Goal: Transaction & Acquisition: Purchase product/service

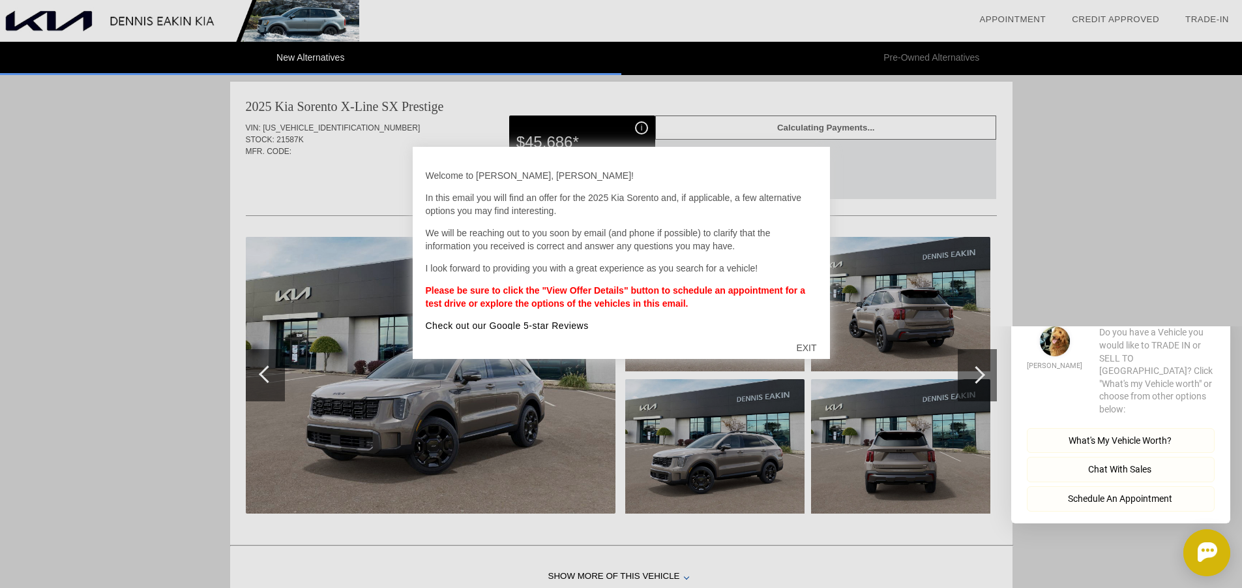
click at [807, 346] on div "EXIT" at bounding box center [806, 347] width 46 height 39
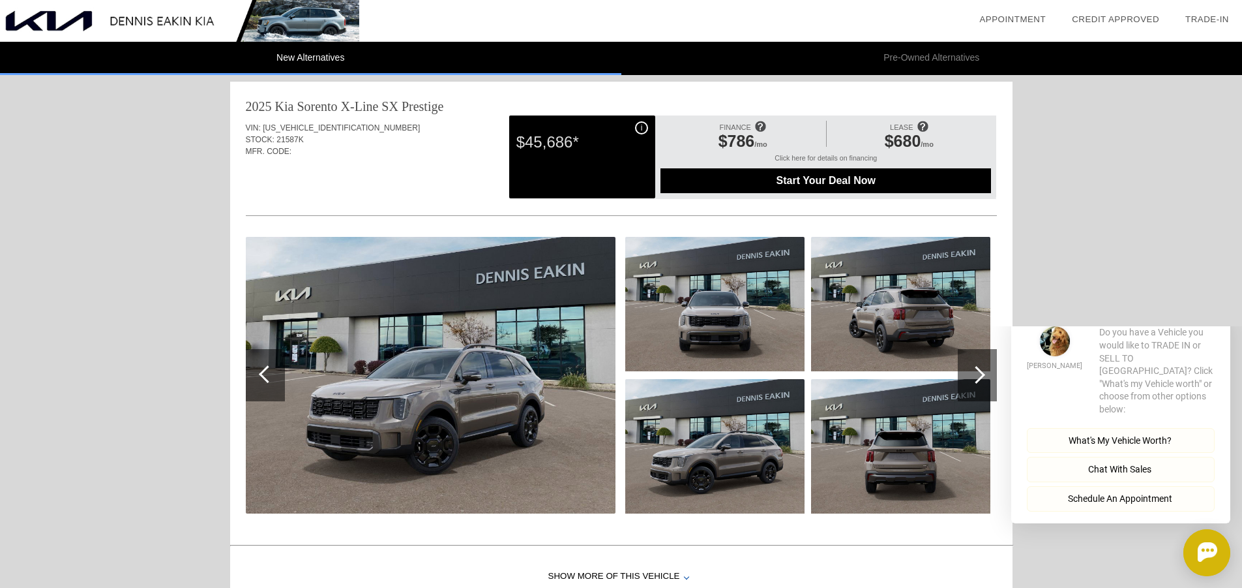
click at [573, 356] on img at bounding box center [431, 375] width 370 height 277
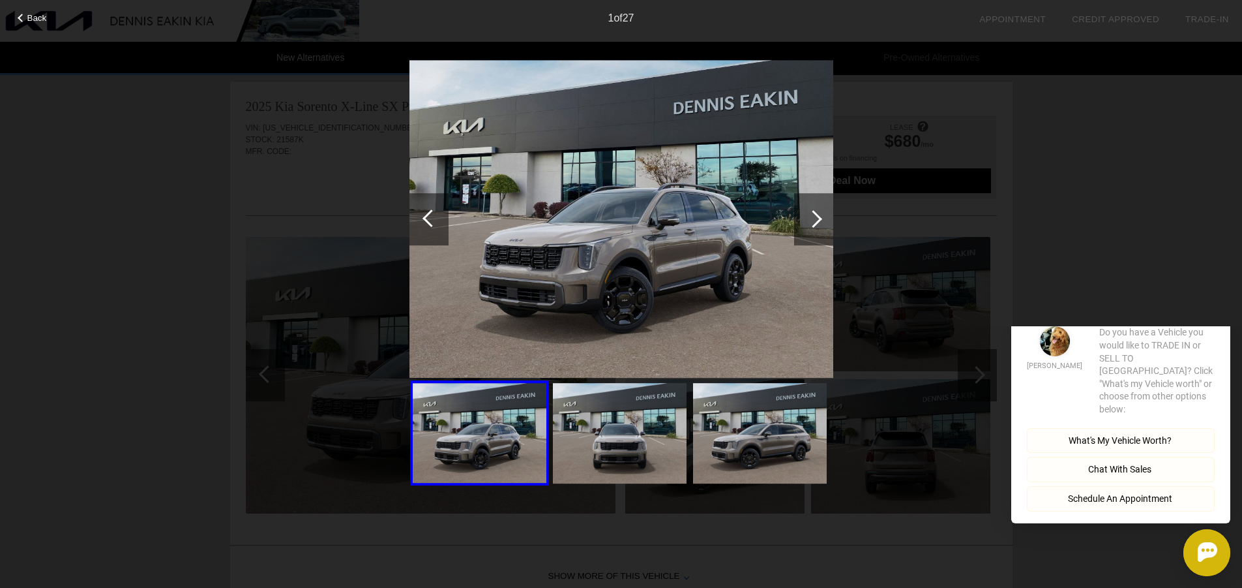
click at [684, 268] on img at bounding box center [622, 219] width 424 height 318
click at [819, 217] on div at bounding box center [814, 219] width 18 height 18
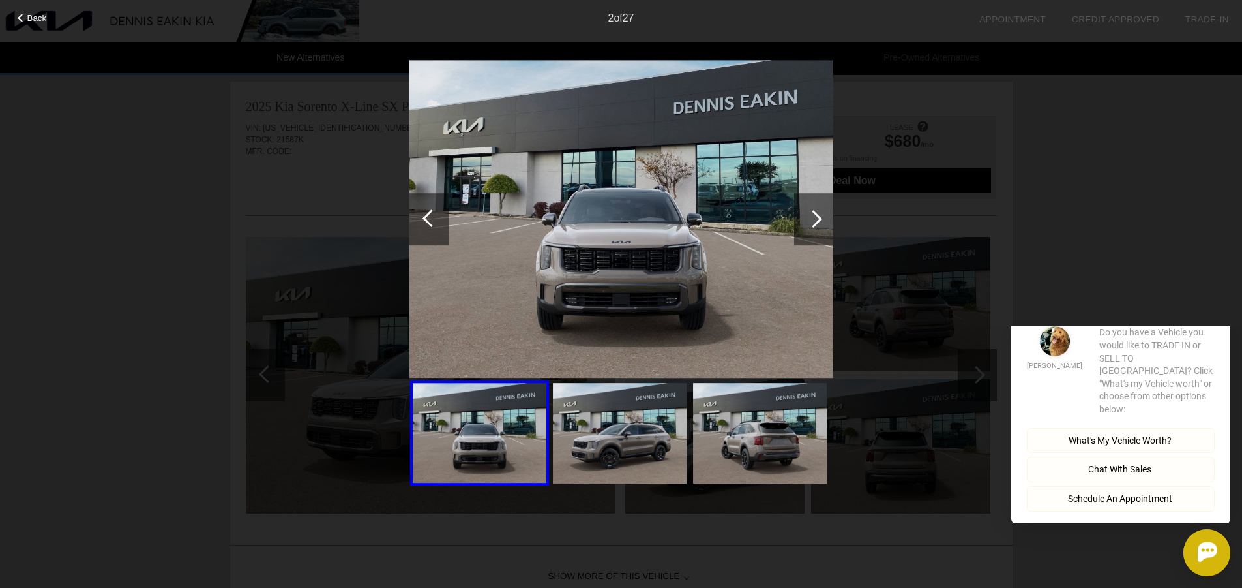
click at [818, 218] on div at bounding box center [814, 219] width 18 height 18
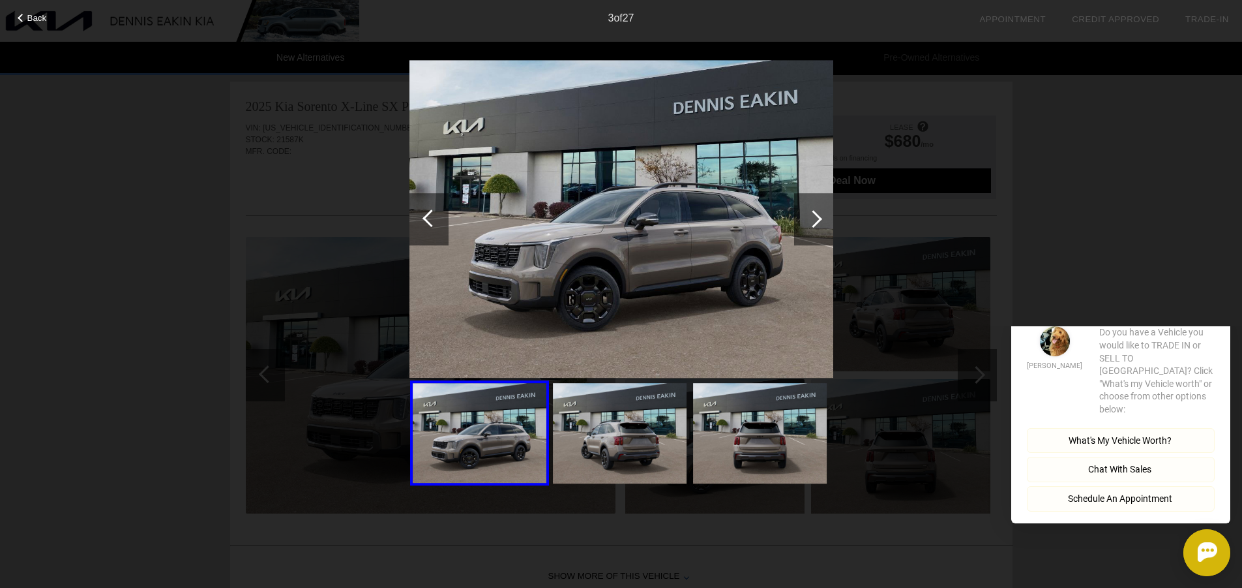
click at [818, 218] on div at bounding box center [814, 219] width 18 height 18
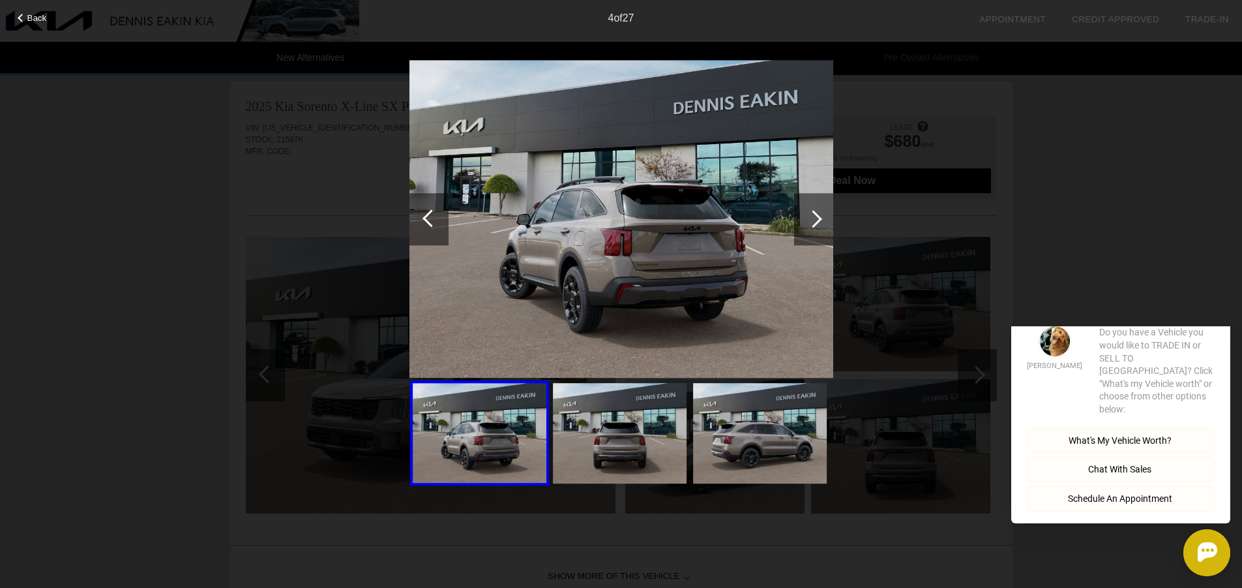
click at [818, 218] on div at bounding box center [814, 219] width 18 height 18
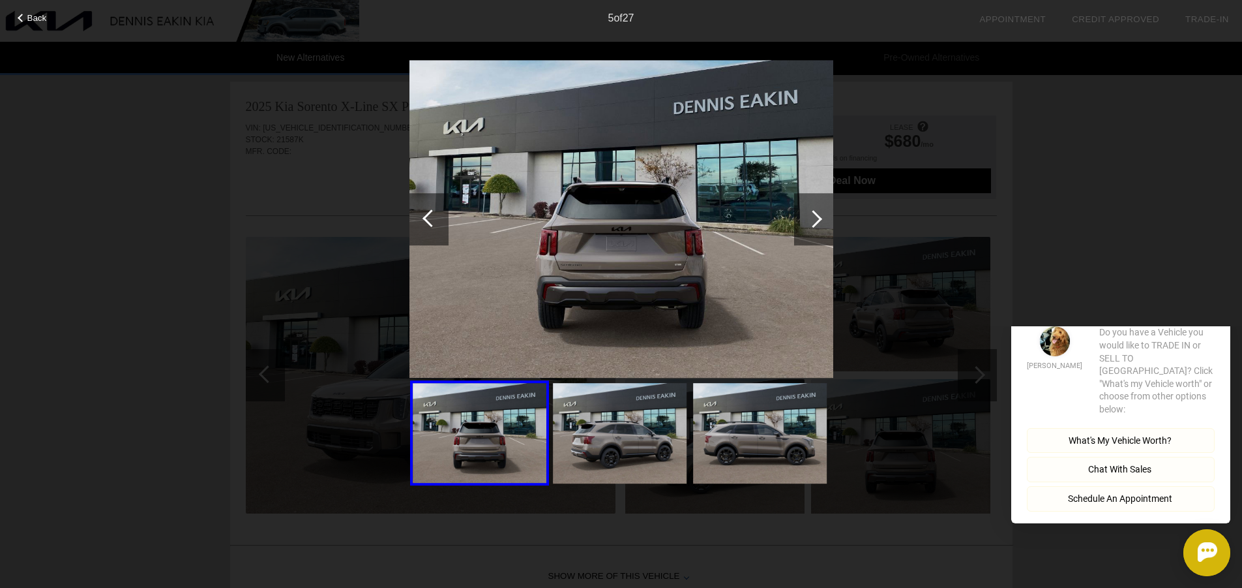
click at [818, 218] on div at bounding box center [814, 219] width 18 height 18
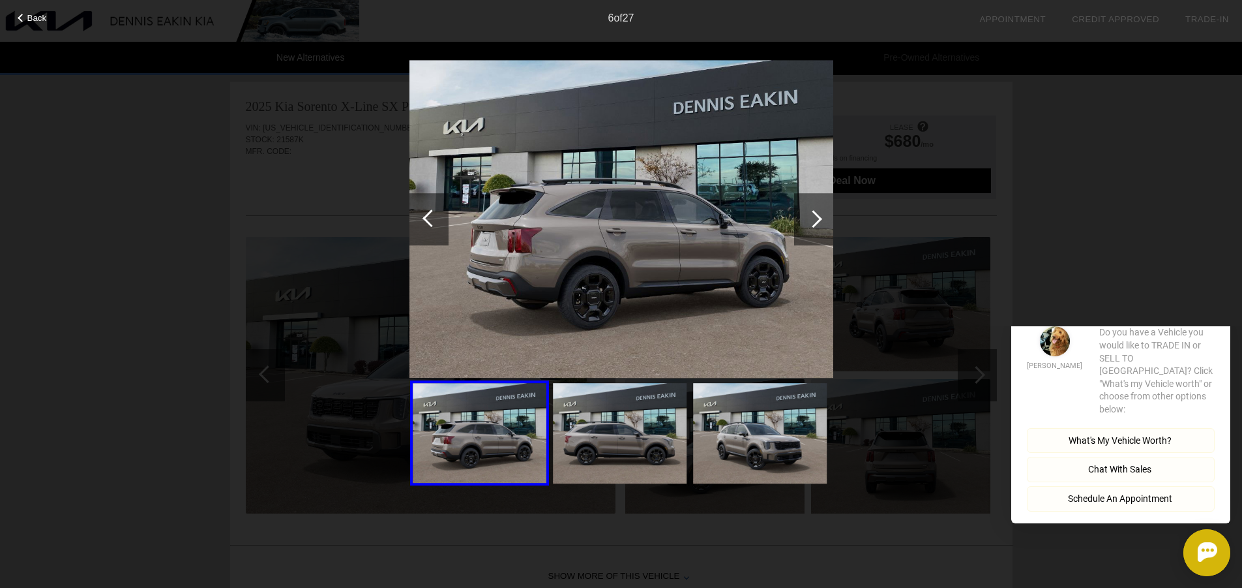
click at [818, 218] on div at bounding box center [814, 219] width 18 height 18
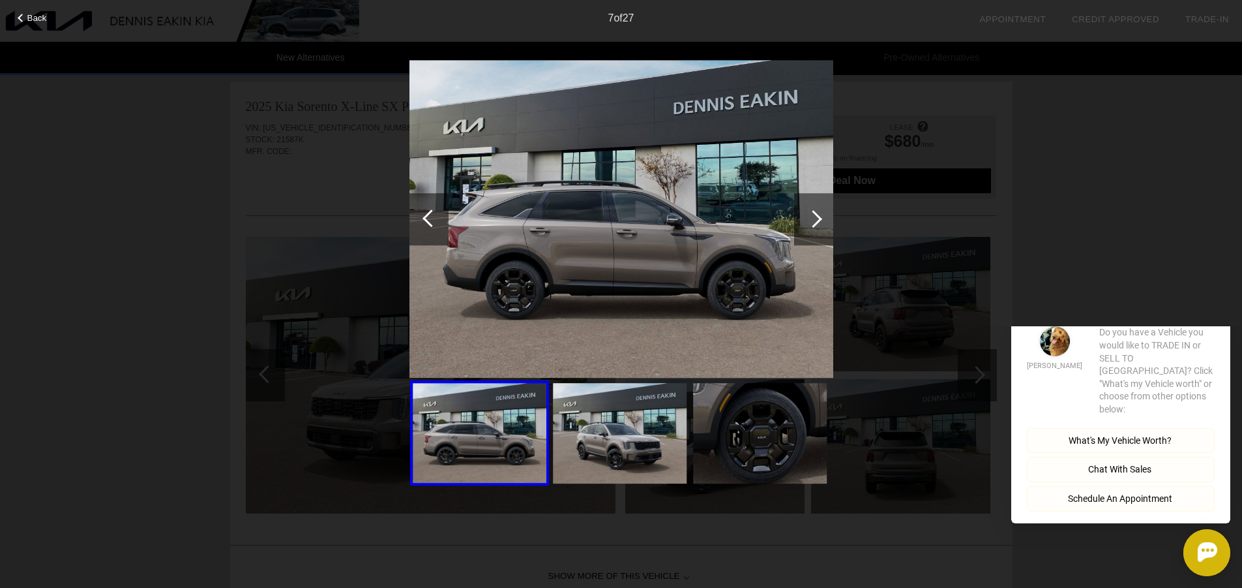
click at [818, 218] on div at bounding box center [814, 219] width 18 height 18
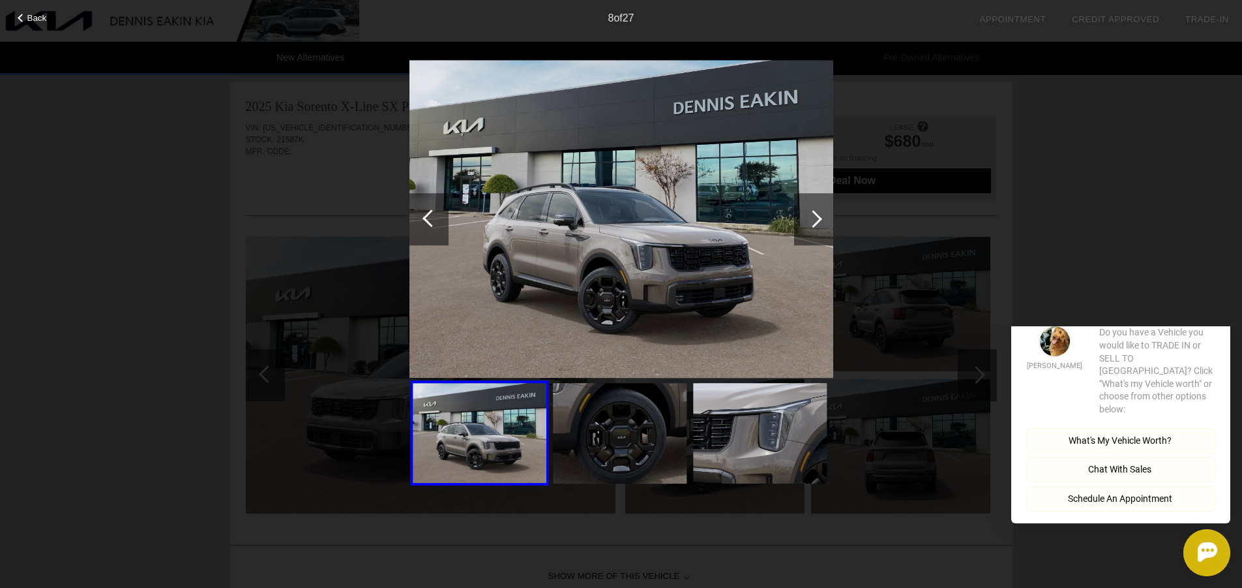
click at [818, 218] on div at bounding box center [814, 219] width 18 height 18
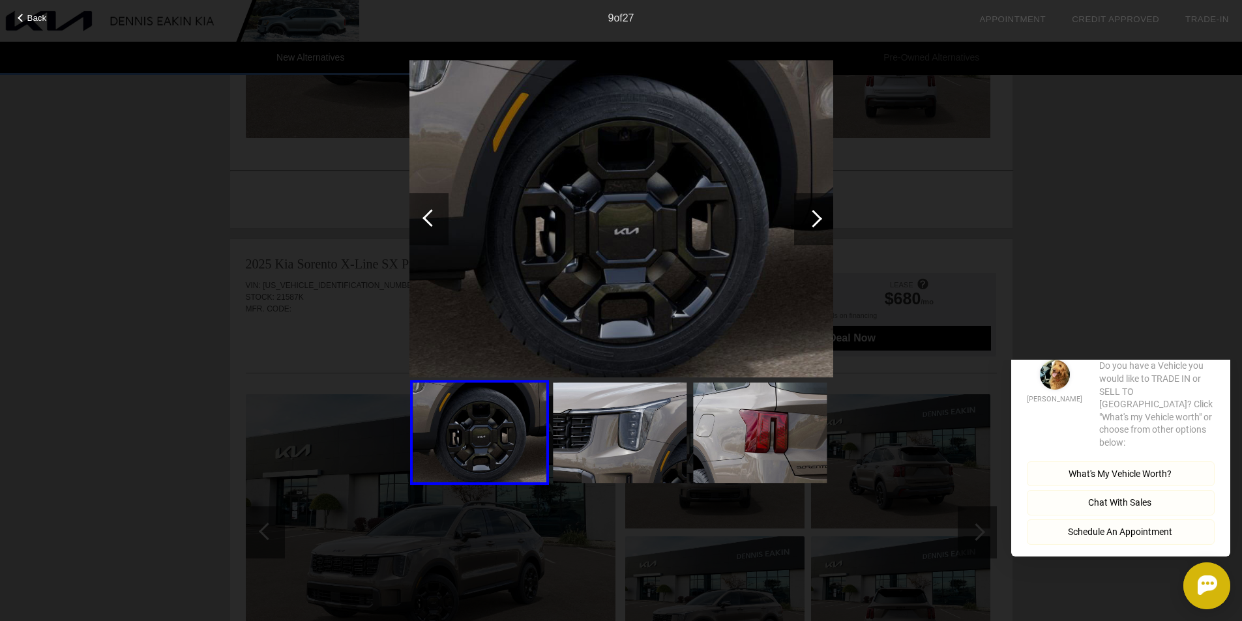
scroll to position [944, 0]
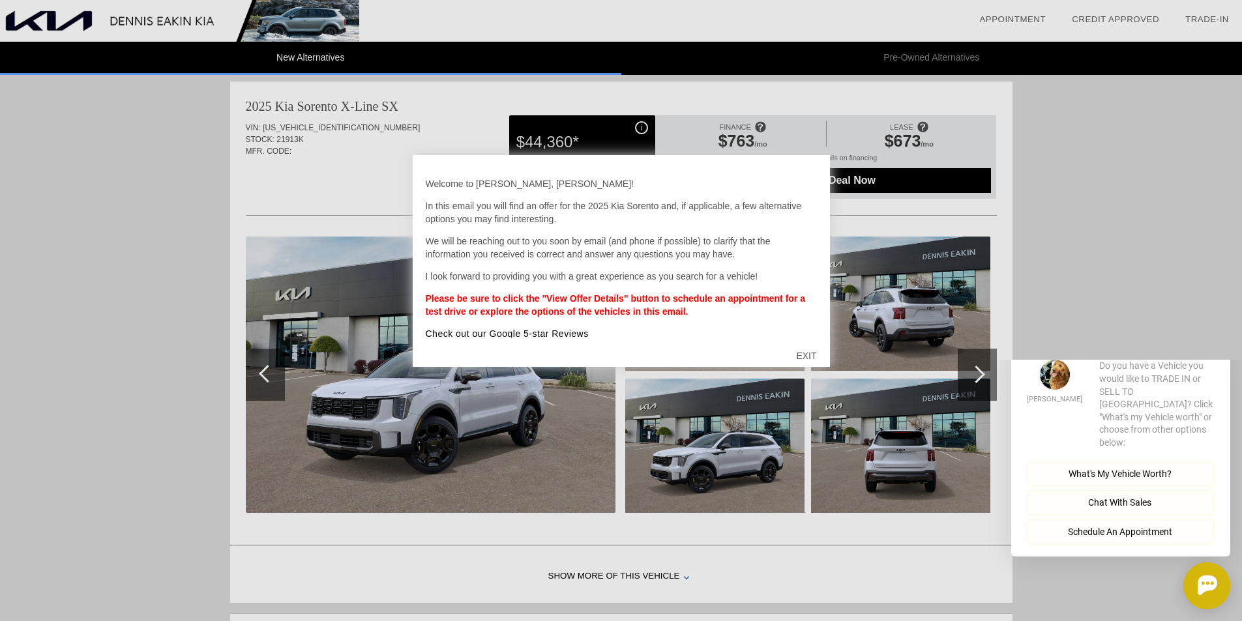
click at [813, 355] on div "EXIT" at bounding box center [806, 356] width 46 height 39
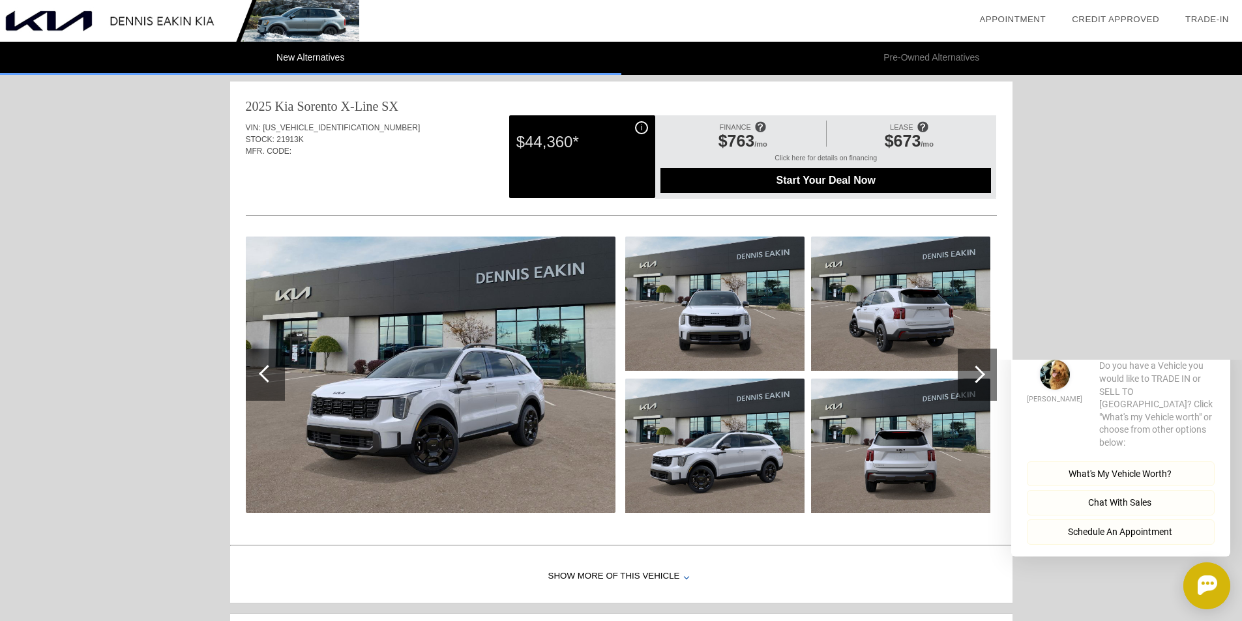
click at [491, 404] on img at bounding box center [431, 375] width 370 height 277
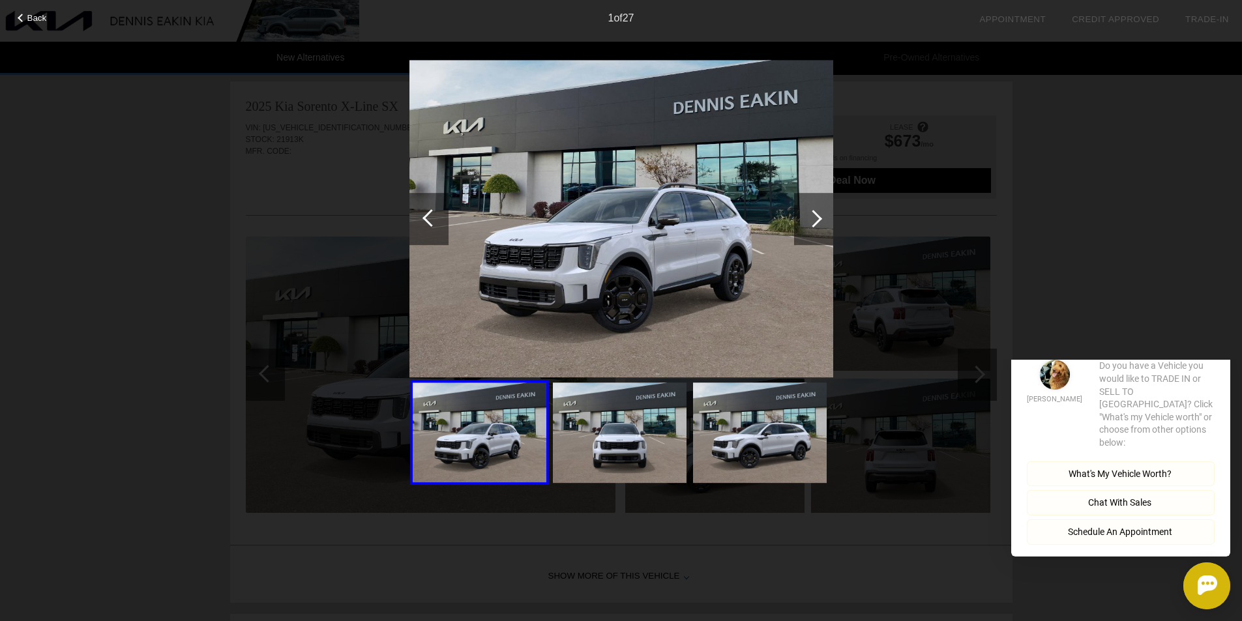
click at [813, 226] on div at bounding box center [814, 219] width 18 height 18
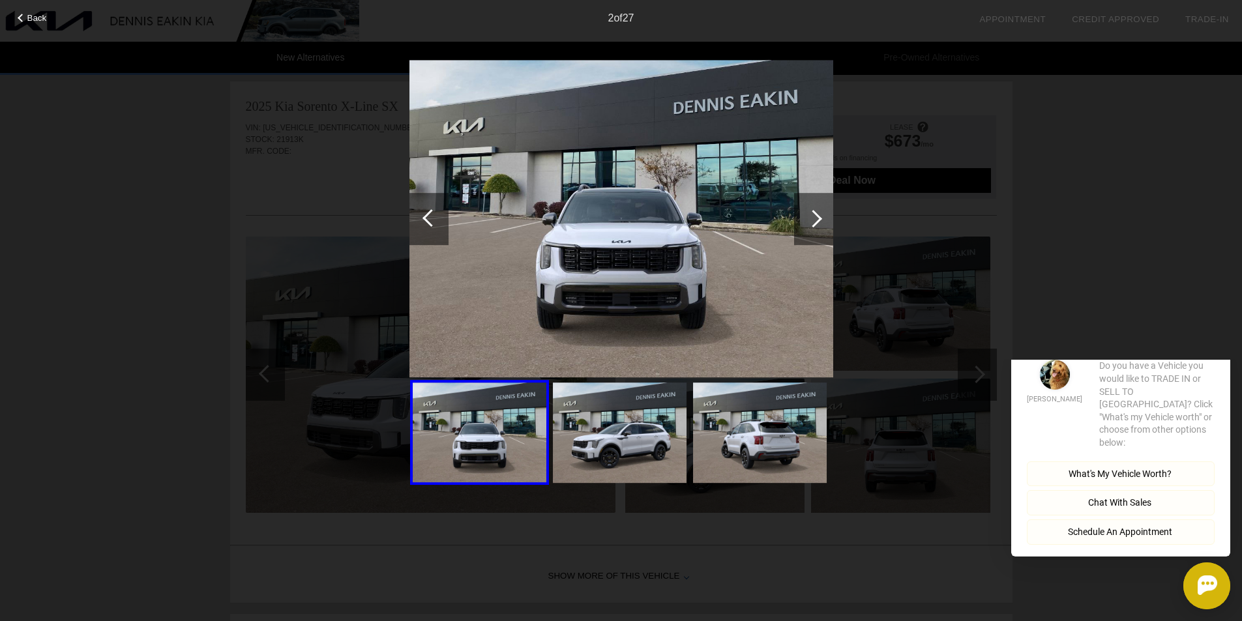
click at [813, 226] on div at bounding box center [814, 219] width 18 height 18
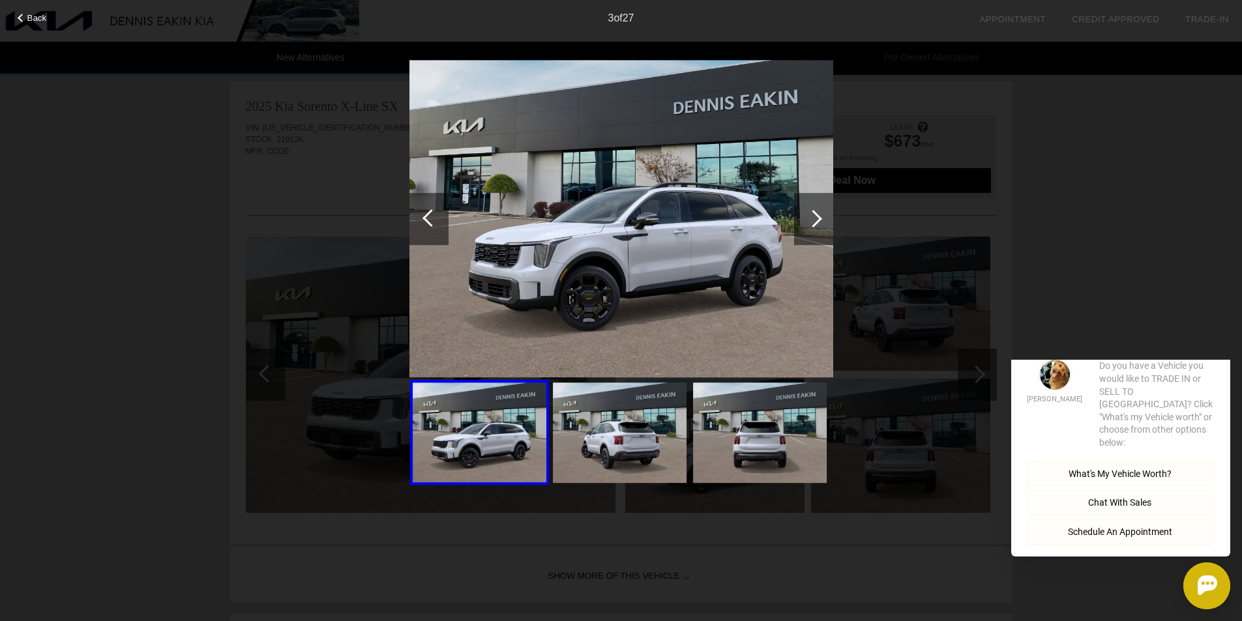
click at [813, 226] on div at bounding box center [814, 219] width 18 height 18
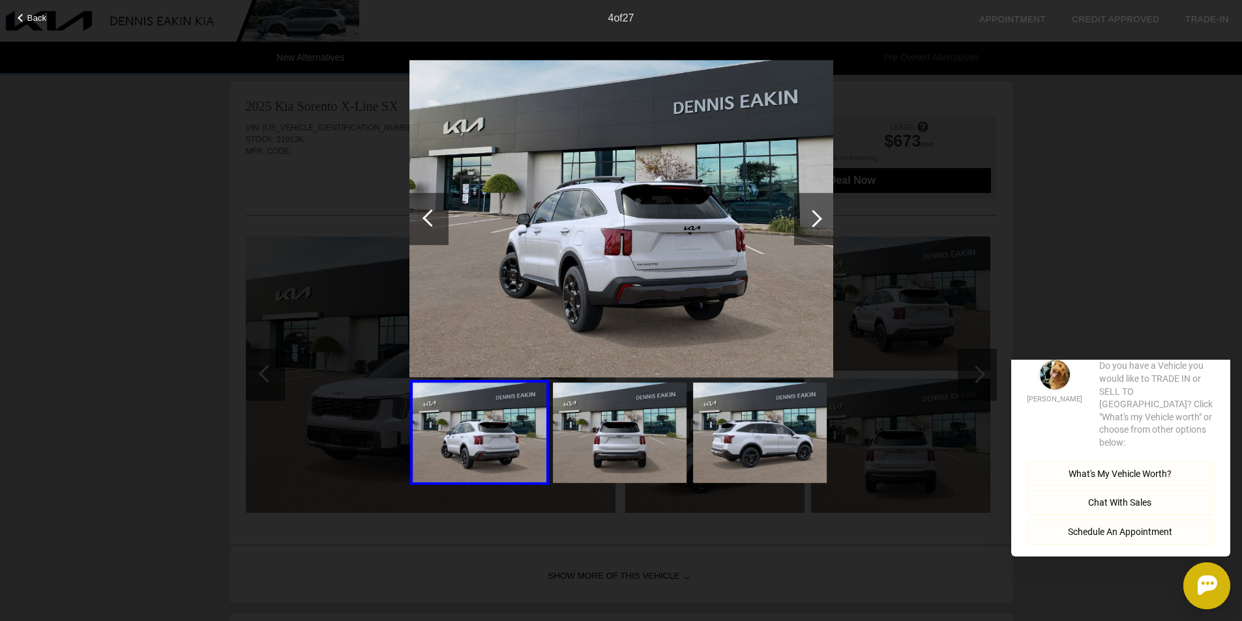
click at [813, 226] on div at bounding box center [814, 219] width 18 height 18
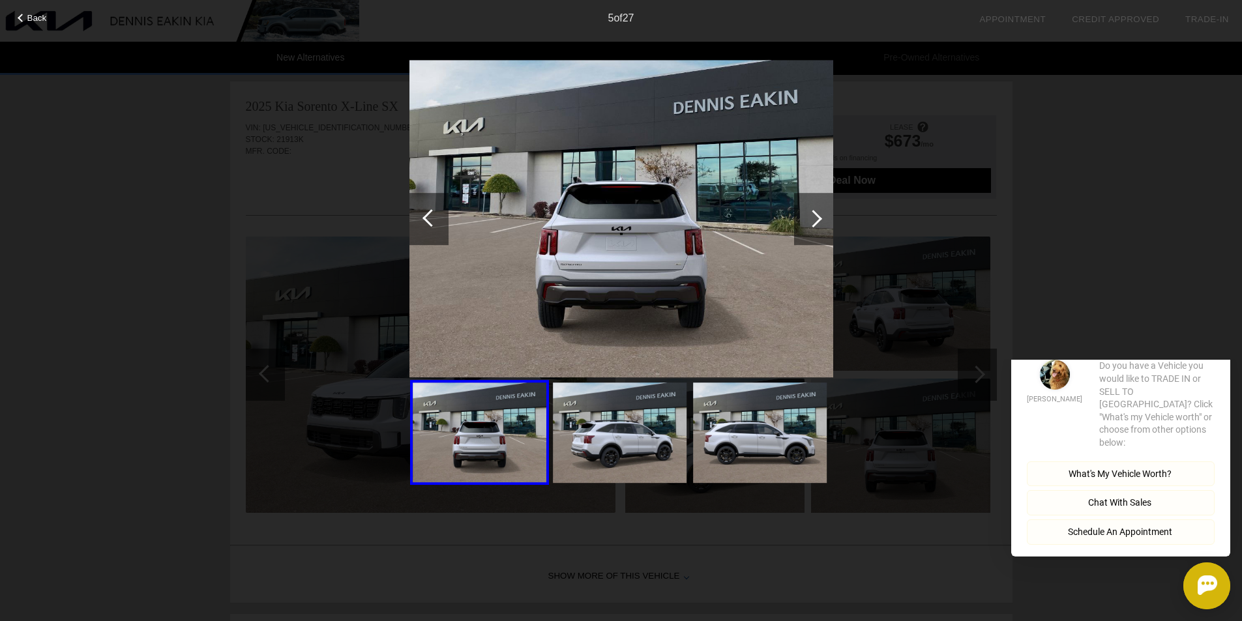
click at [813, 226] on div at bounding box center [814, 219] width 18 height 18
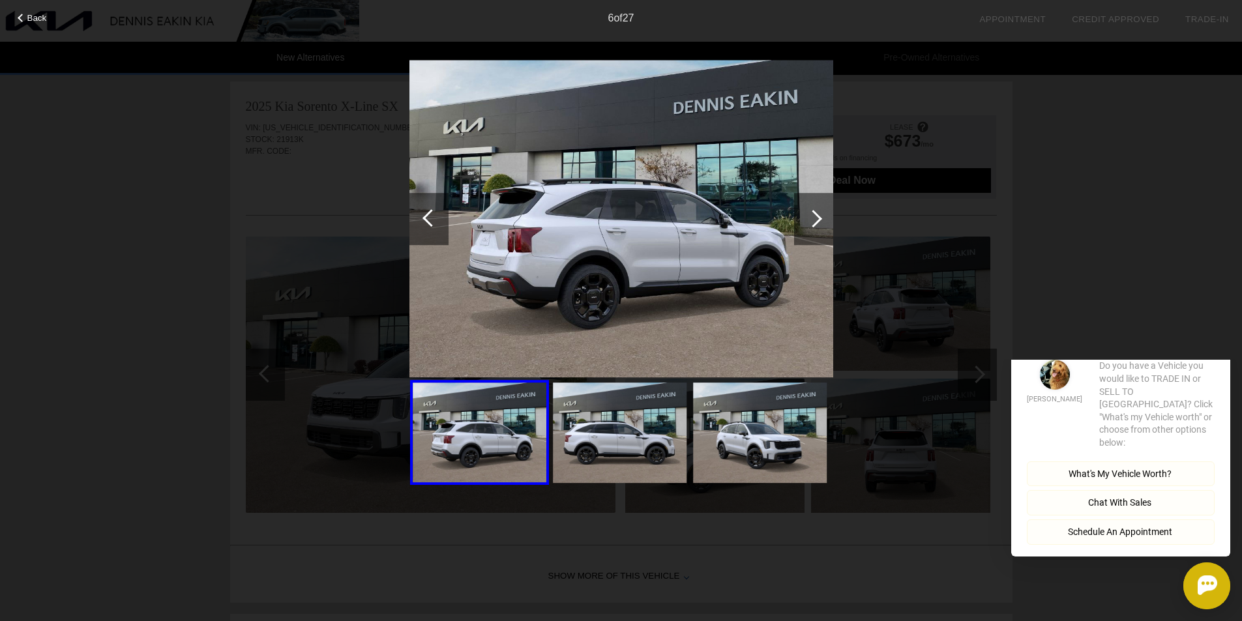
click at [813, 226] on div at bounding box center [814, 219] width 18 height 18
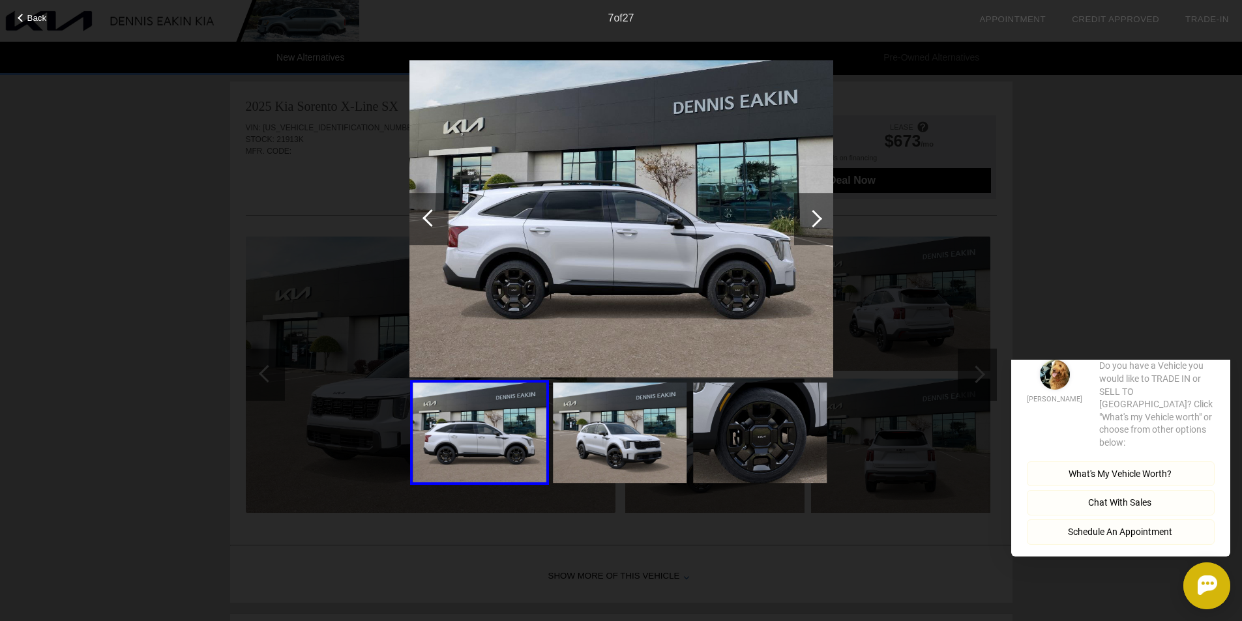
click at [813, 226] on div at bounding box center [814, 219] width 18 height 18
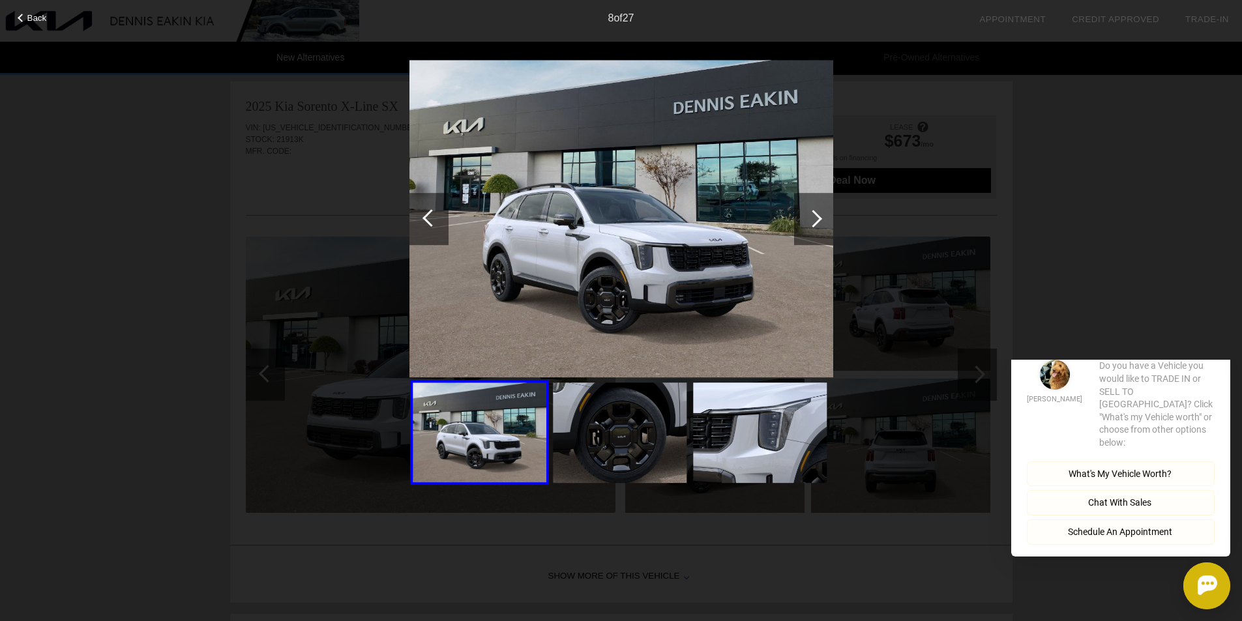
click at [813, 226] on div at bounding box center [814, 219] width 18 height 18
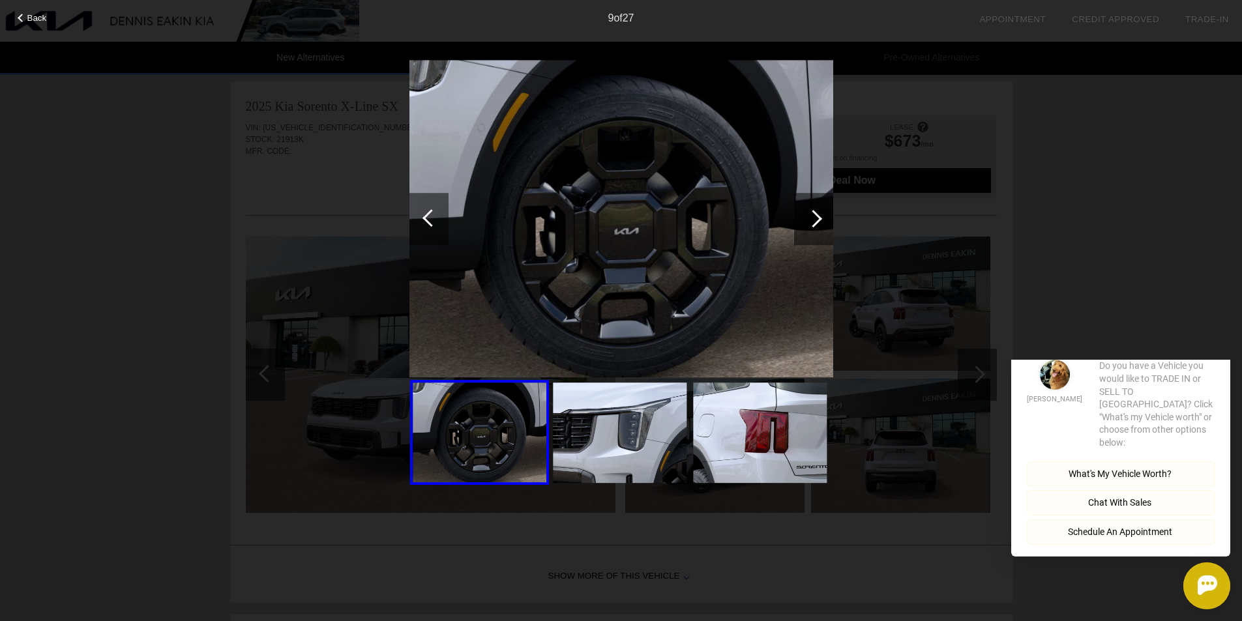
click at [813, 226] on div at bounding box center [814, 219] width 18 height 18
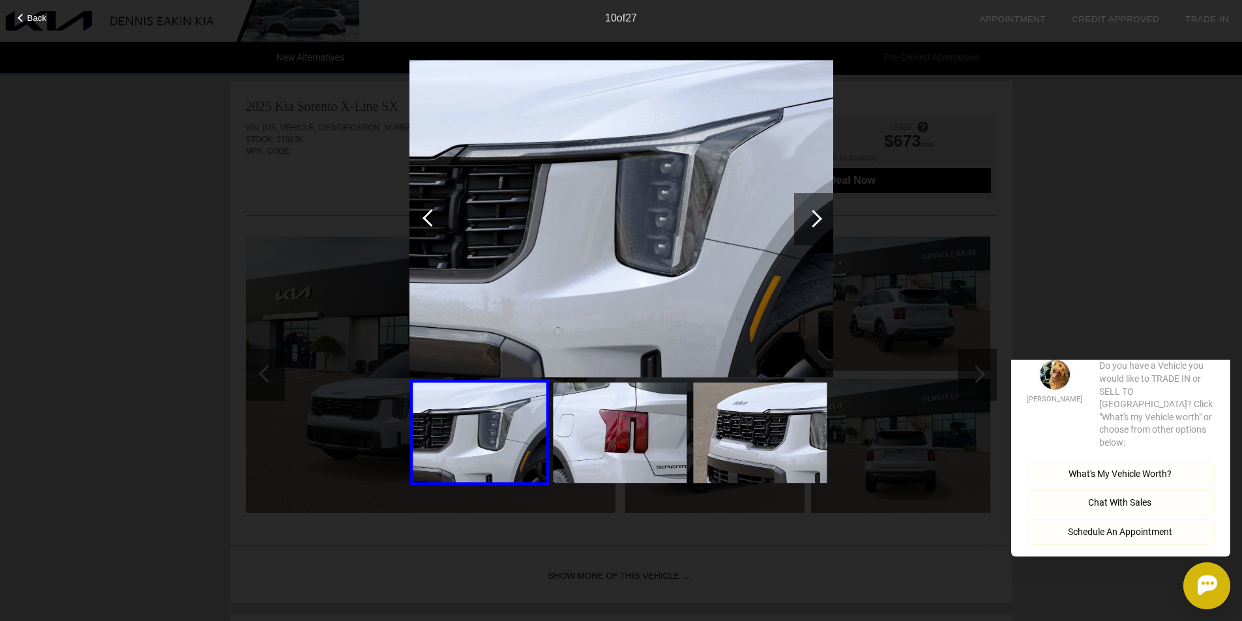
click at [813, 226] on div at bounding box center [814, 219] width 18 height 18
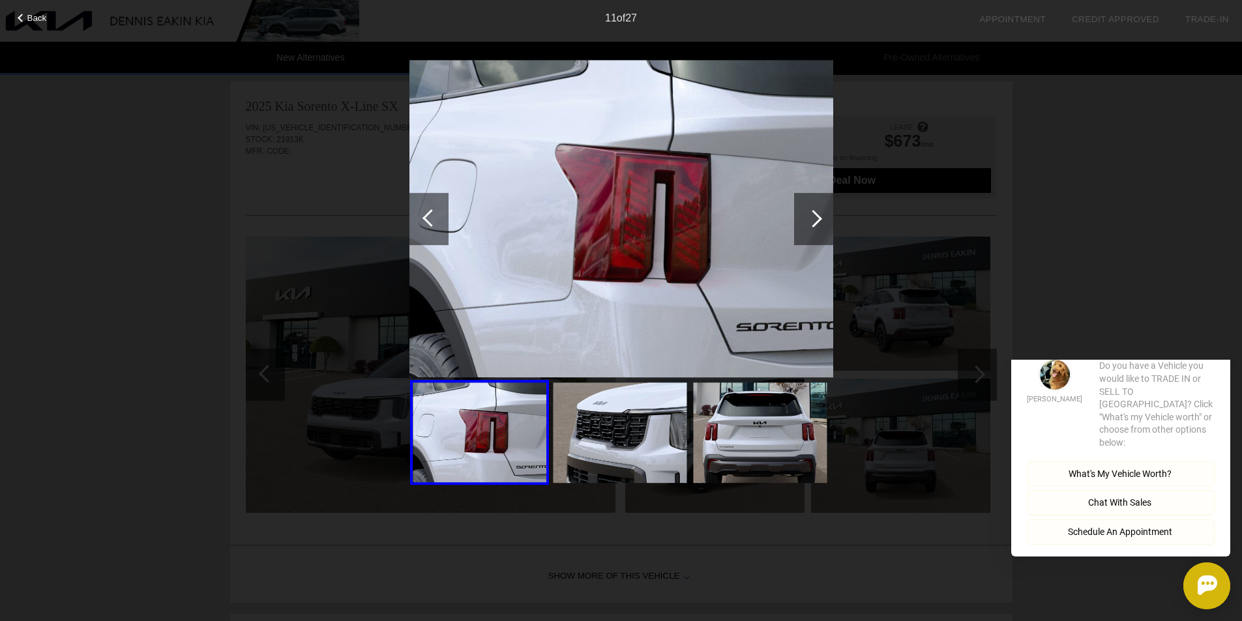
click at [813, 226] on div at bounding box center [814, 219] width 18 height 18
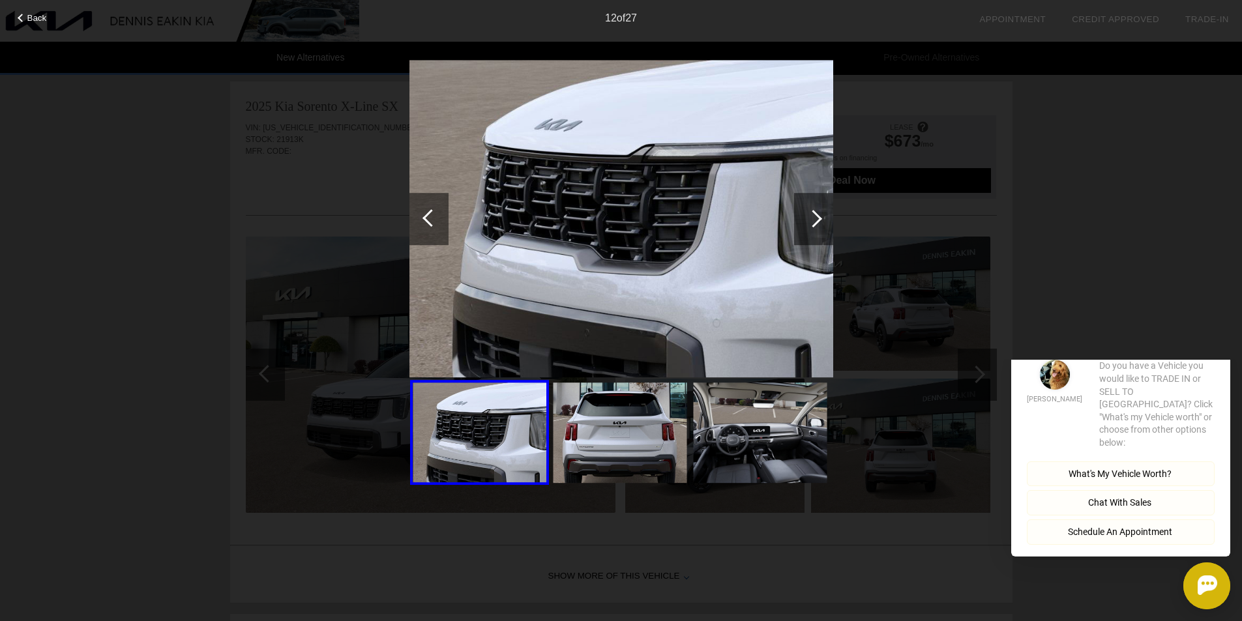
click at [813, 226] on div at bounding box center [814, 219] width 18 height 18
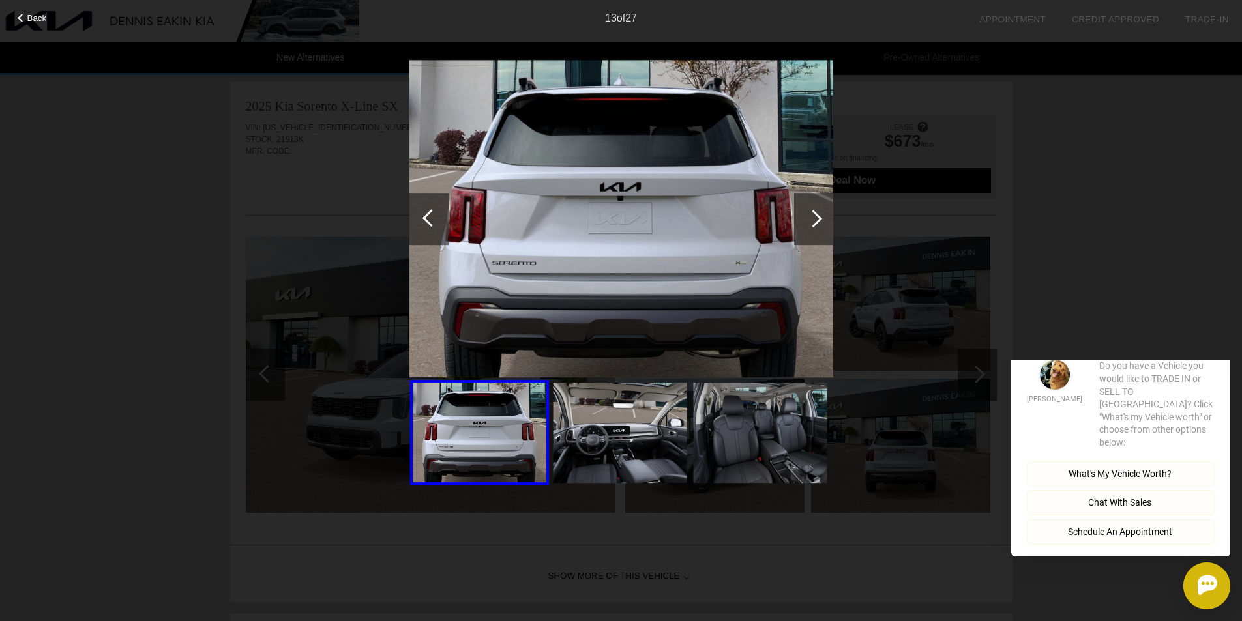
click at [813, 226] on div at bounding box center [814, 219] width 18 height 18
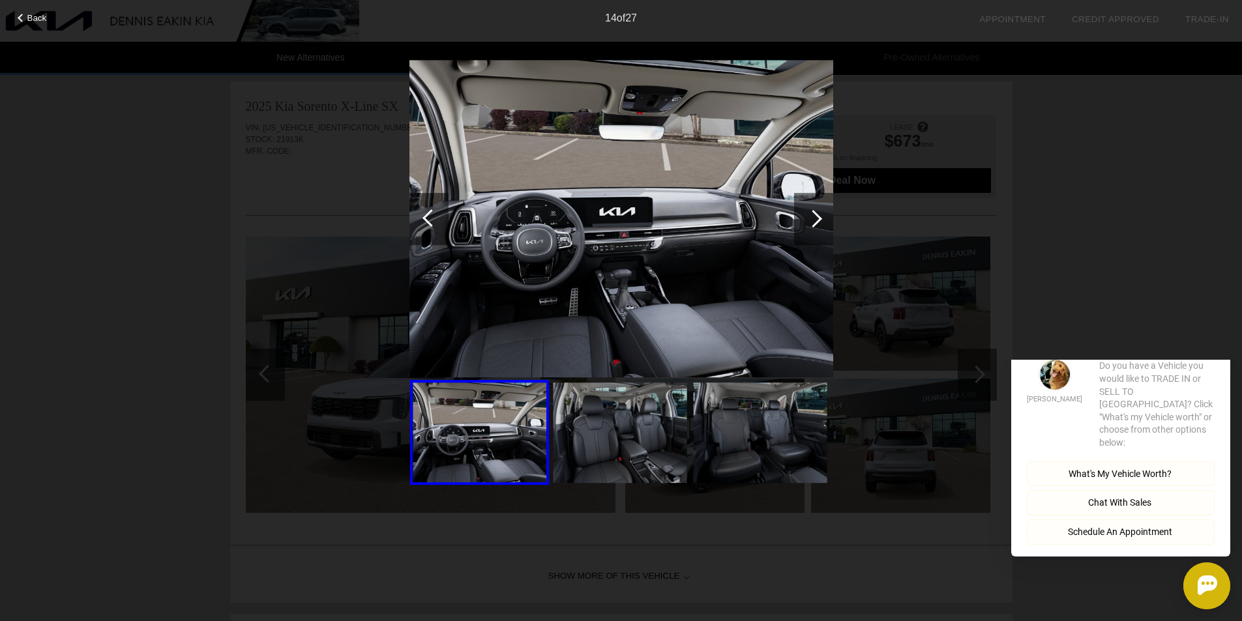
click at [813, 226] on div at bounding box center [814, 219] width 18 height 18
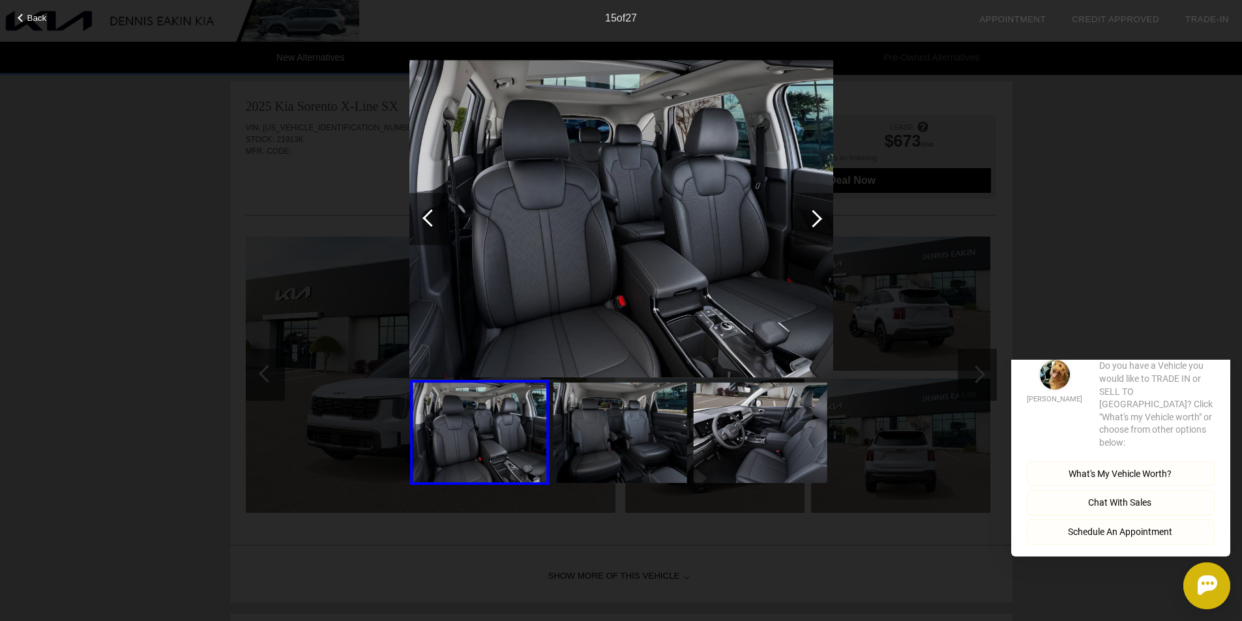
click at [813, 226] on div at bounding box center [814, 219] width 18 height 18
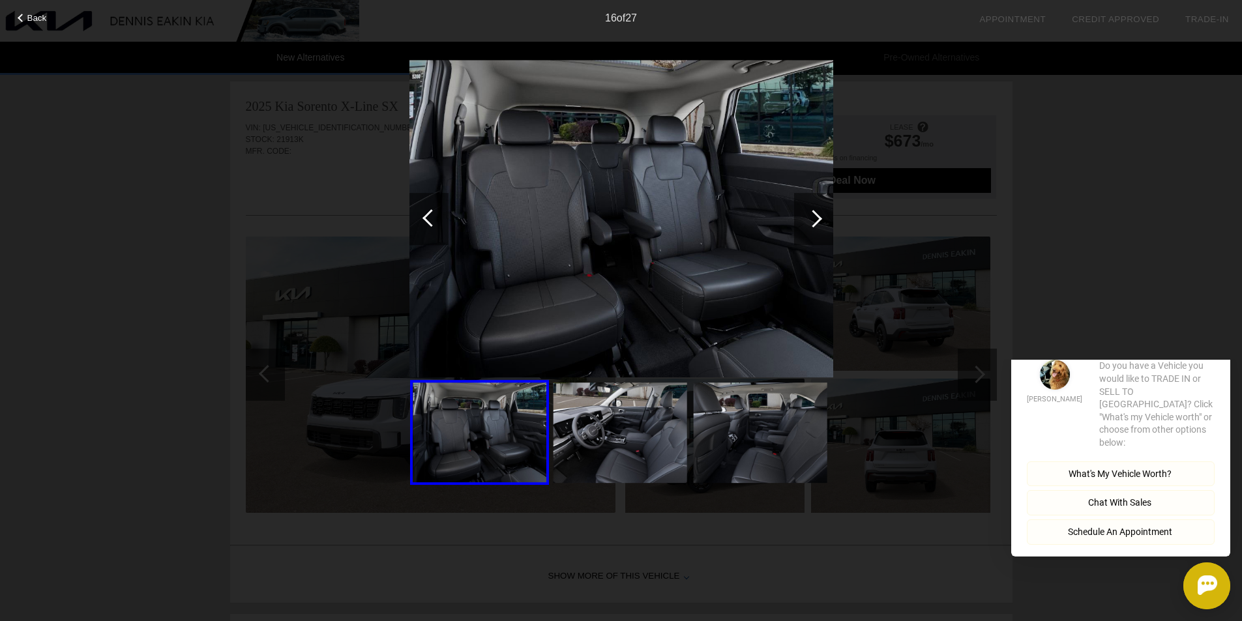
click at [813, 226] on div at bounding box center [814, 219] width 18 height 18
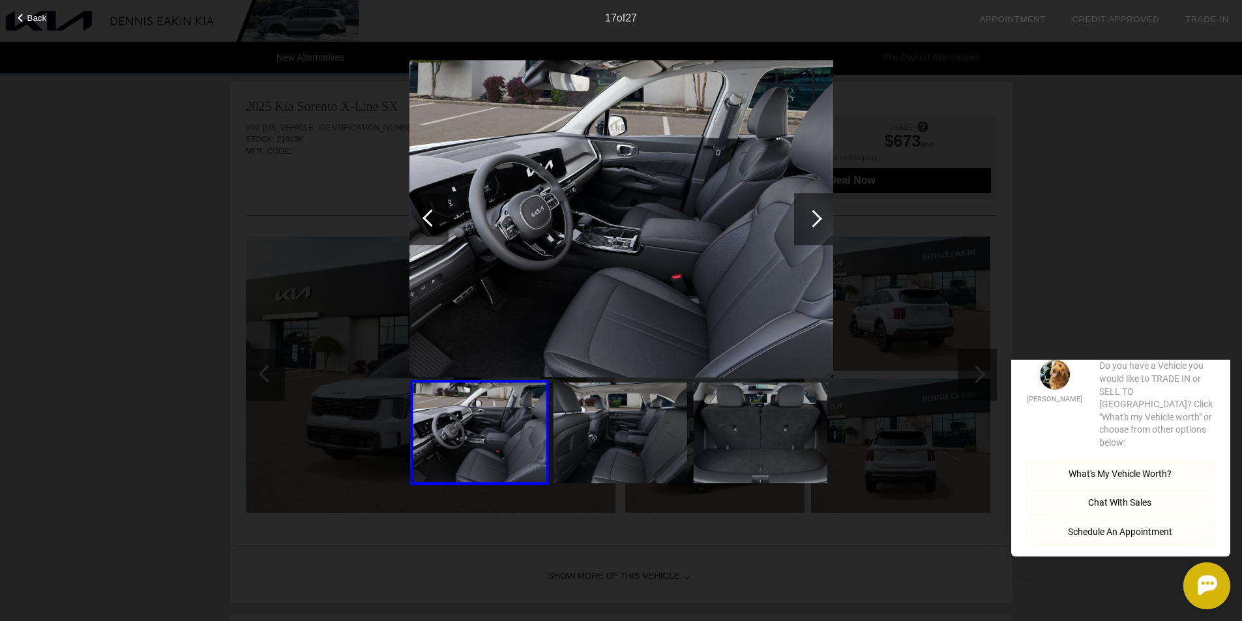
click at [813, 226] on div at bounding box center [814, 219] width 18 height 18
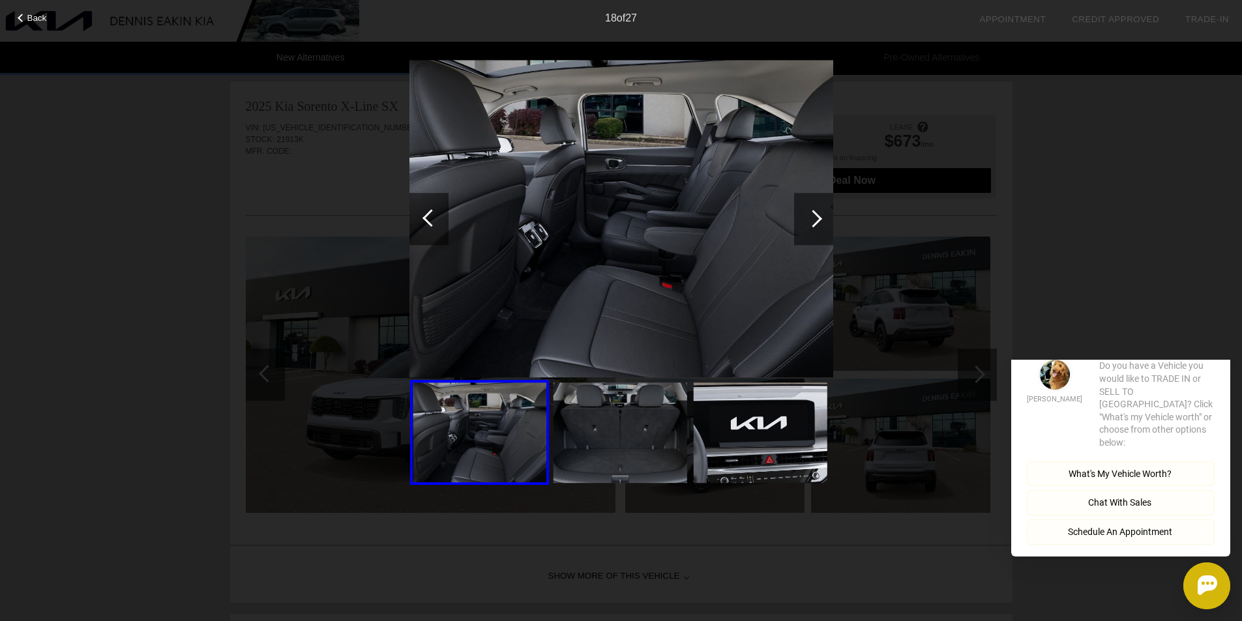
click at [813, 226] on div at bounding box center [814, 219] width 18 height 18
